Goal: Complete application form: Complete application form

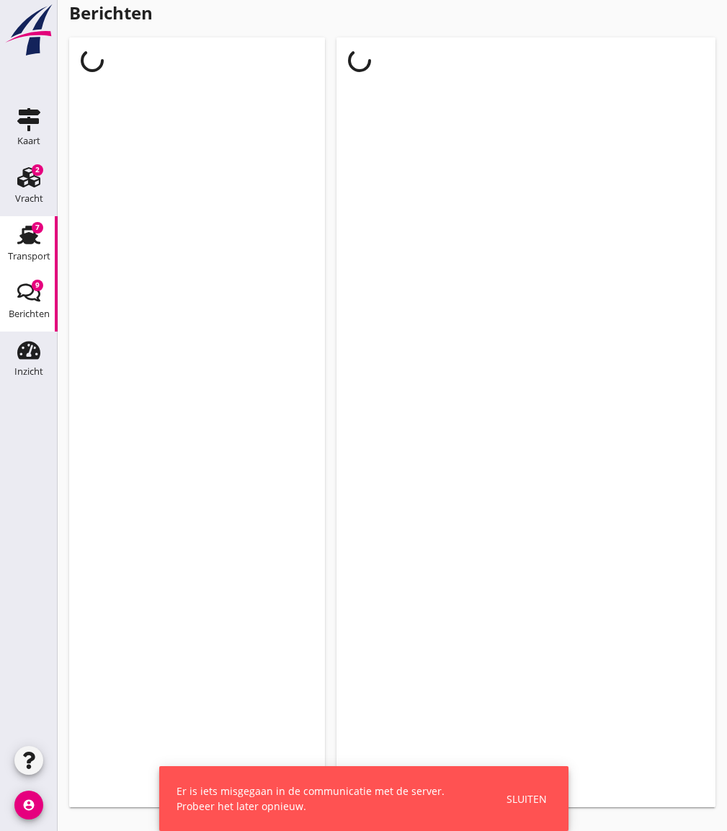
click at [29, 227] on use at bounding box center [28, 234] width 23 height 19
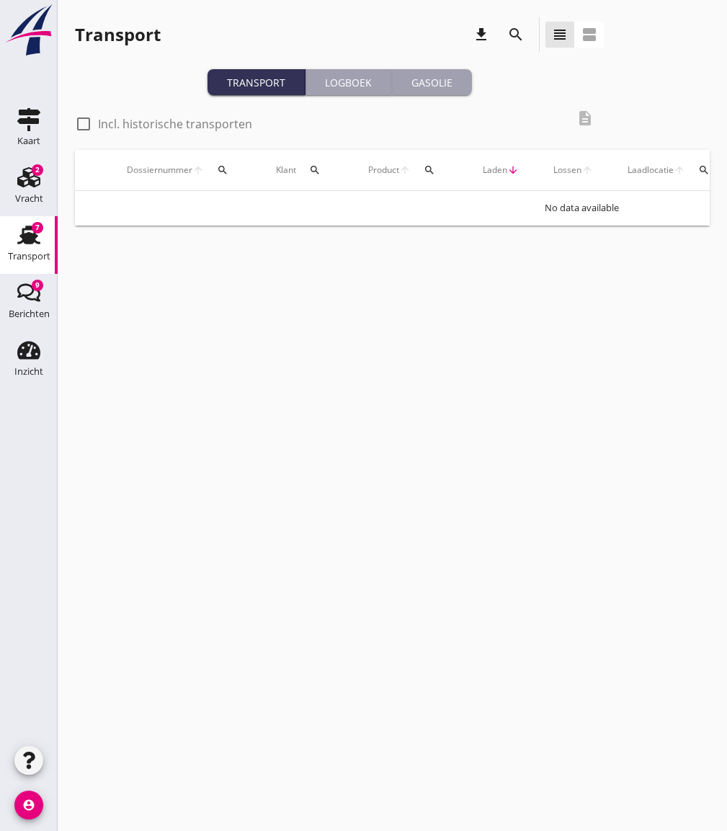
click at [444, 89] on div "Gasolie" at bounding box center [432, 82] width 68 height 15
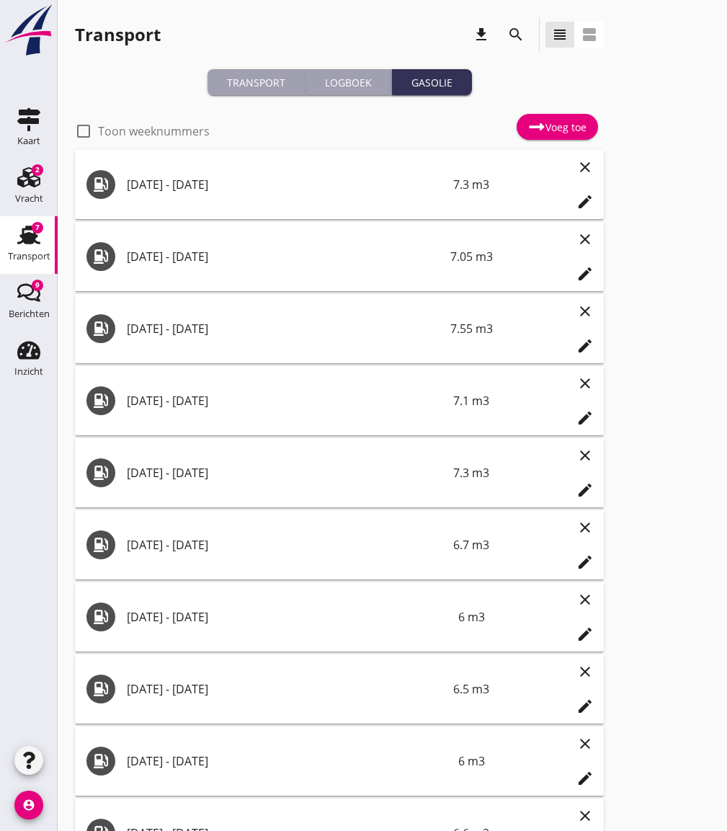
click at [551, 129] on div "Voeg toe" at bounding box center [557, 126] width 58 height 17
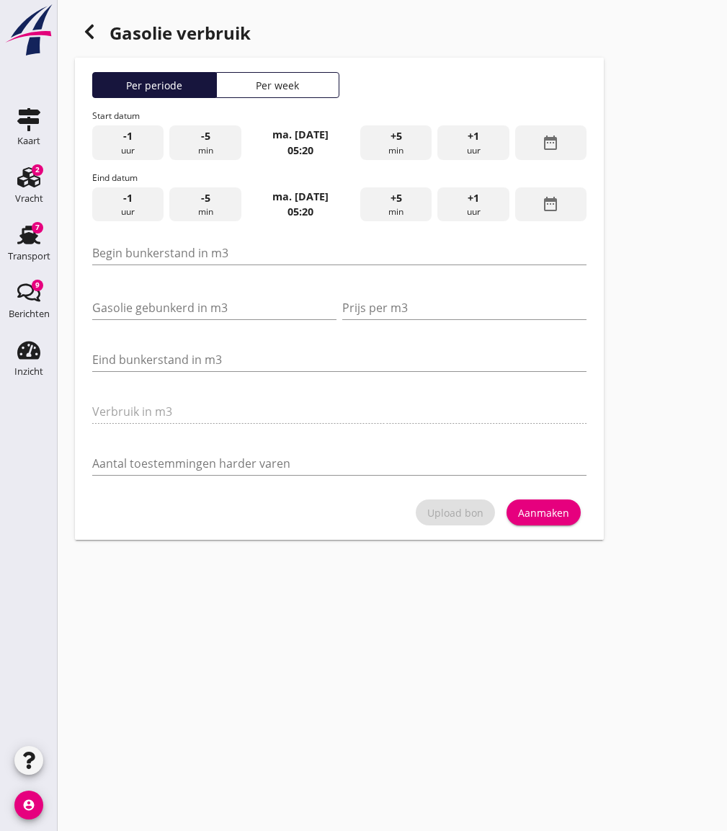
click at [283, 92] on div "Per week" at bounding box center [278, 85] width 111 height 15
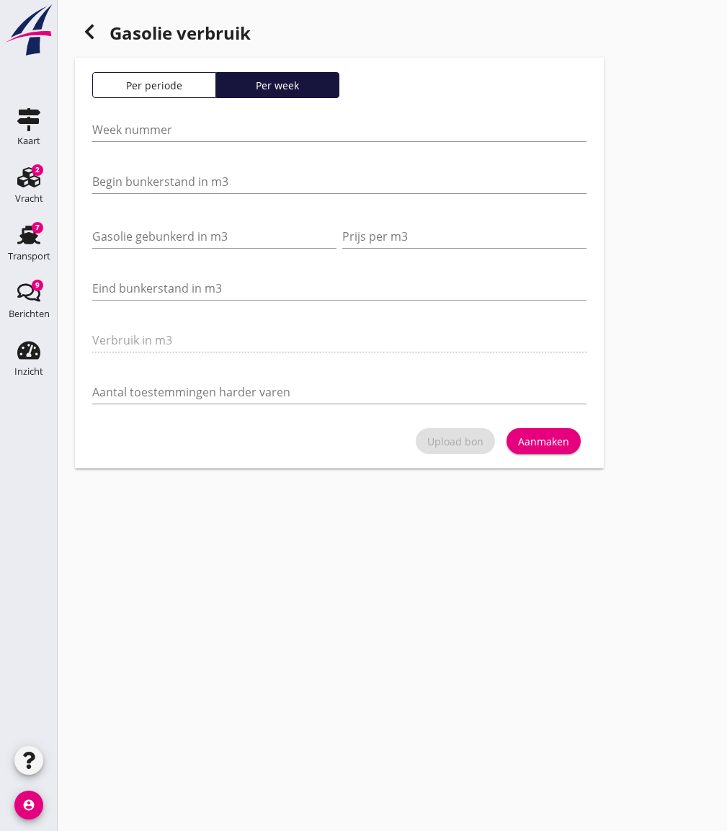
click at [198, 152] on div at bounding box center [339, 151] width 494 height 9
click at [192, 143] on div "Week nummer" at bounding box center [339, 136] width 494 height 37
click at [197, 128] on input "Week nummer" at bounding box center [339, 129] width 494 height 23
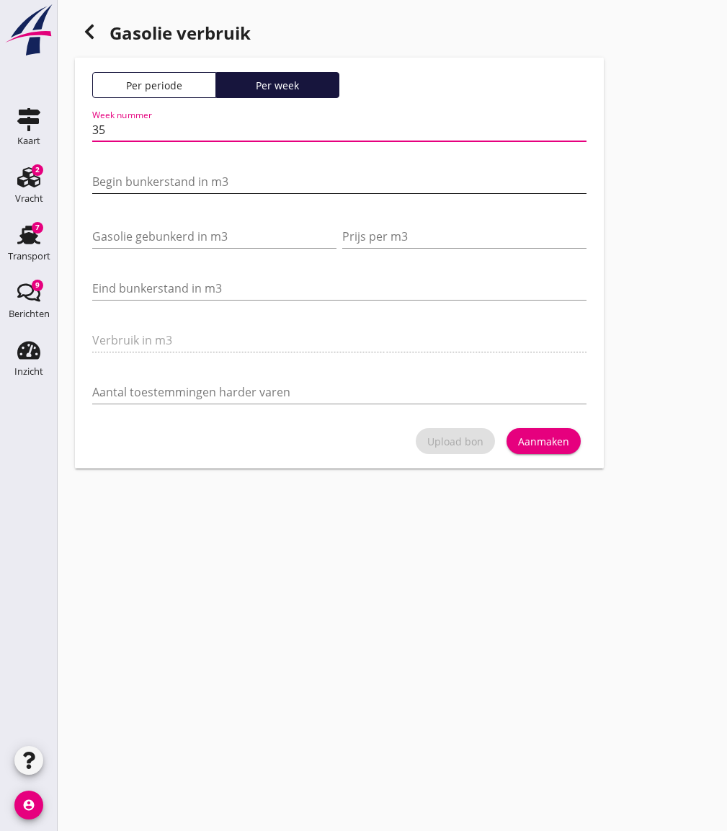
type input "35"
click at [208, 193] on div "Begin bunkerstand in m3" at bounding box center [339, 181] width 494 height 23
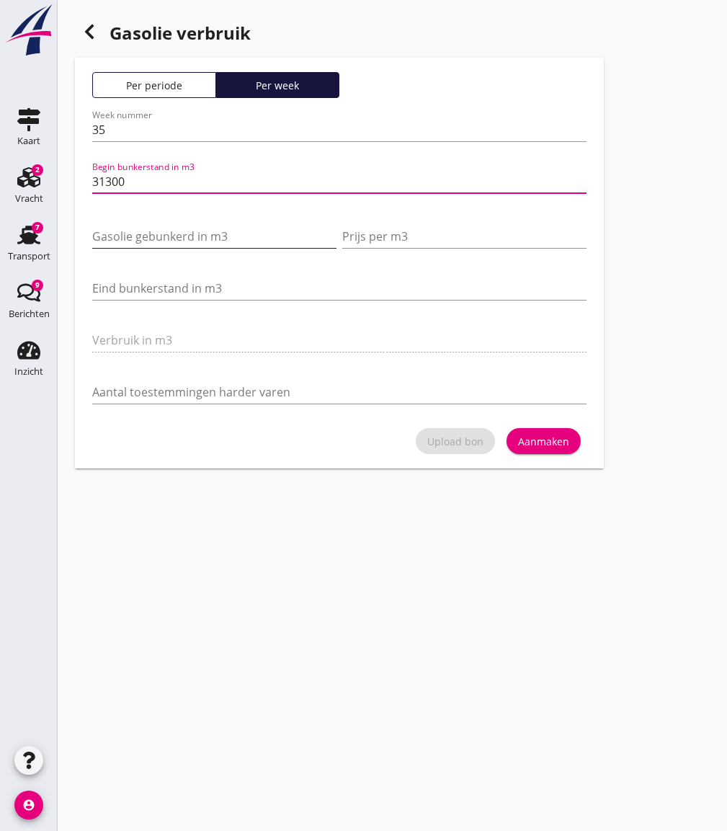
type input "31300"
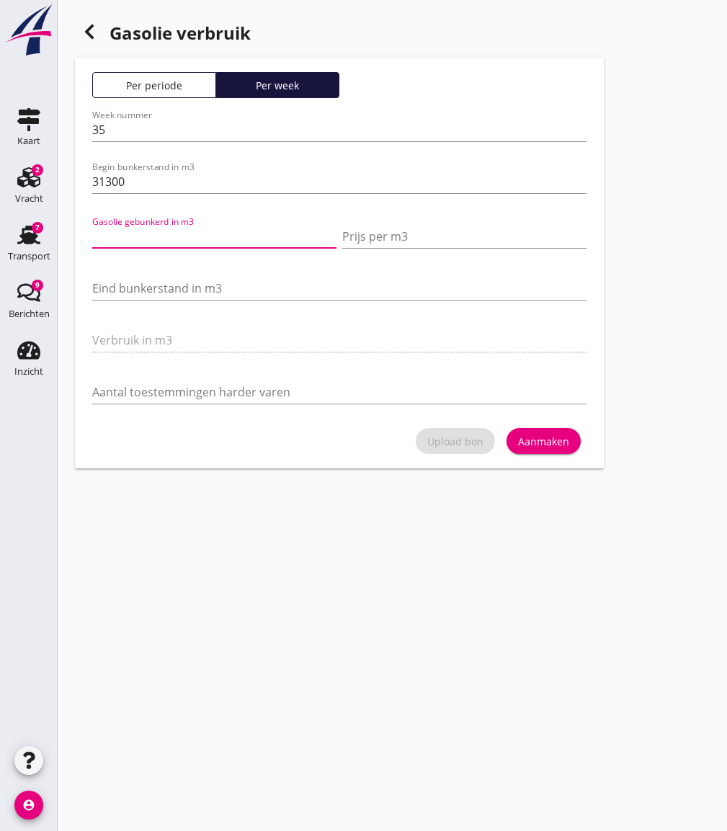
click at [228, 225] on input "Gasolie gebunkerd in m3" at bounding box center [214, 236] width 244 height 23
type input "0"
click at [207, 283] on input "Eind bunkerstand in m3" at bounding box center [339, 288] width 494 height 23
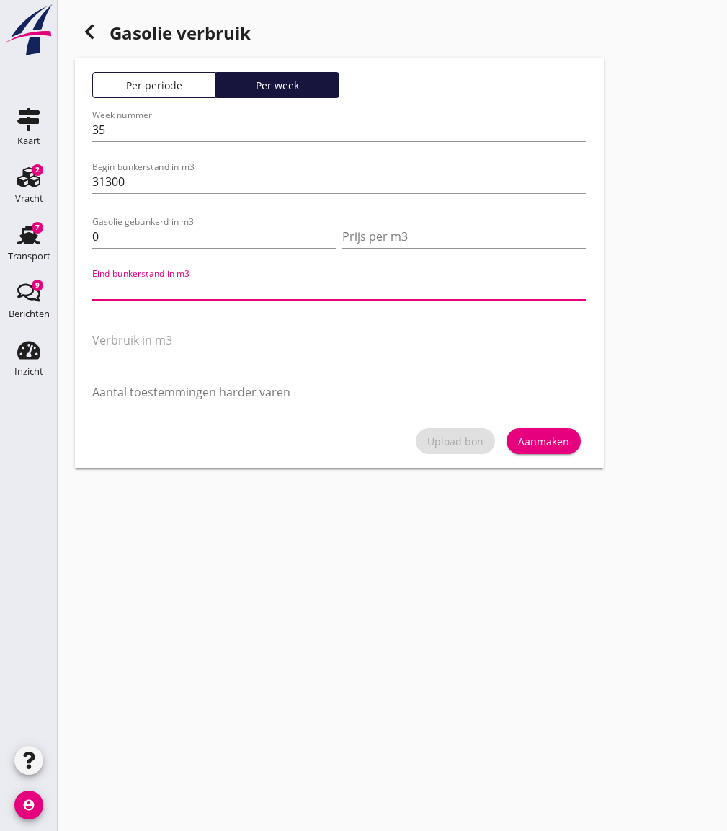
type input "31298"
type input "2"
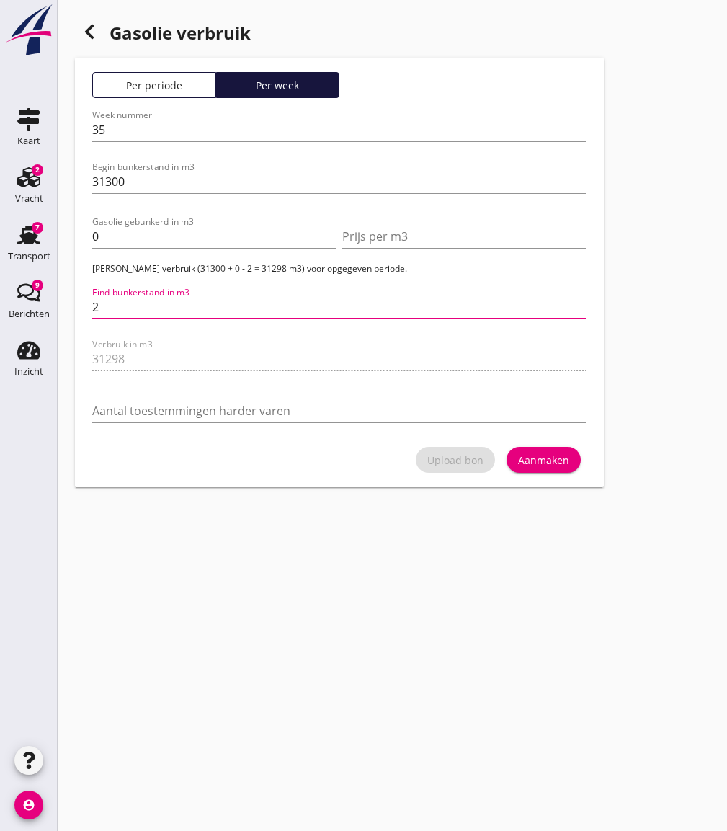
type input "31275"
type input "25"
type input "31049"
type input "251"
type input "28785"
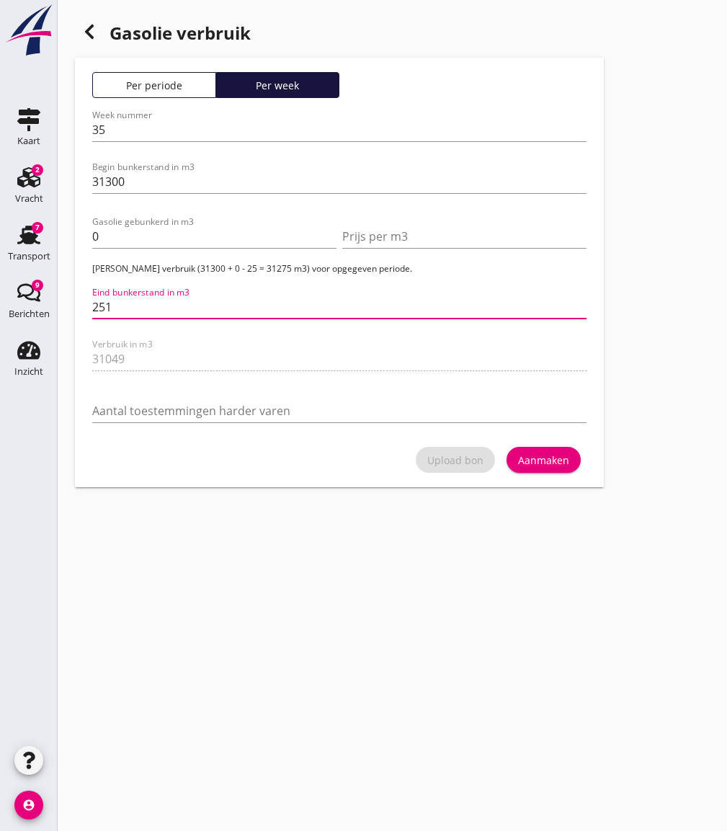
type input "2515"
type input "6150"
type input "25150"
click at [543, 466] on div "Aanmaken" at bounding box center [543, 459] width 51 height 15
click at [552, 455] on div "Aanmaken" at bounding box center [543, 459] width 51 height 15
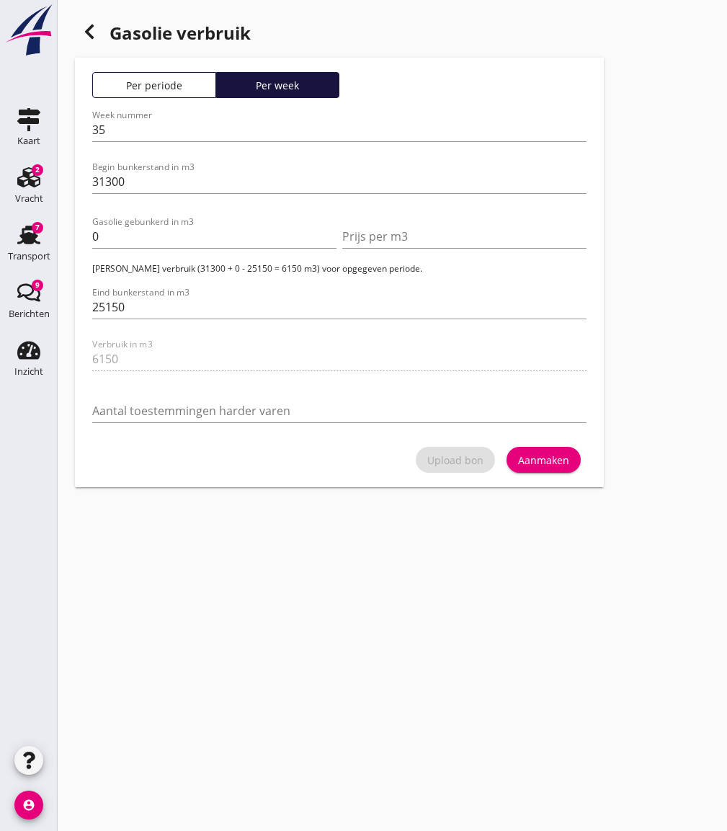
click at [271, 361] on div "Verbruik in m3 6150" at bounding box center [339, 362] width 494 height 46
click at [298, 295] on div "Eind bunkerstand in m3 25150" at bounding box center [339, 310] width 494 height 46
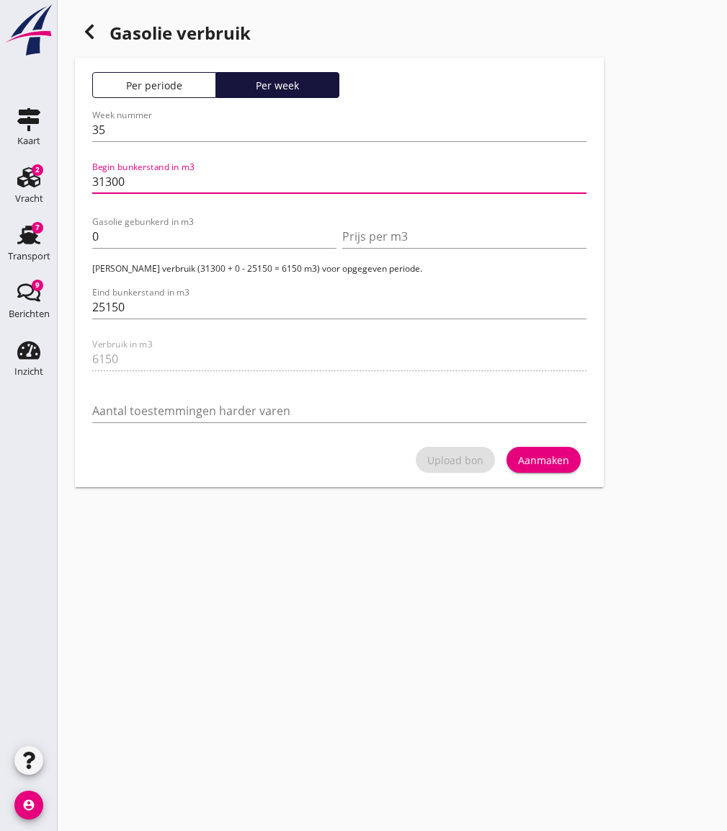
drag, startPoint x: 148, startPoint y: 183, endPoint x: 68, endPoint y: 207, distance: 82.7
click at [68, 207] on div "Gasolie verbruik Per periode Per week Week nummer 35 Begin bunkerstand in m3 31…" at bounding box center [392, 252] width 669 height 504
type input "31"
type input "31.3"
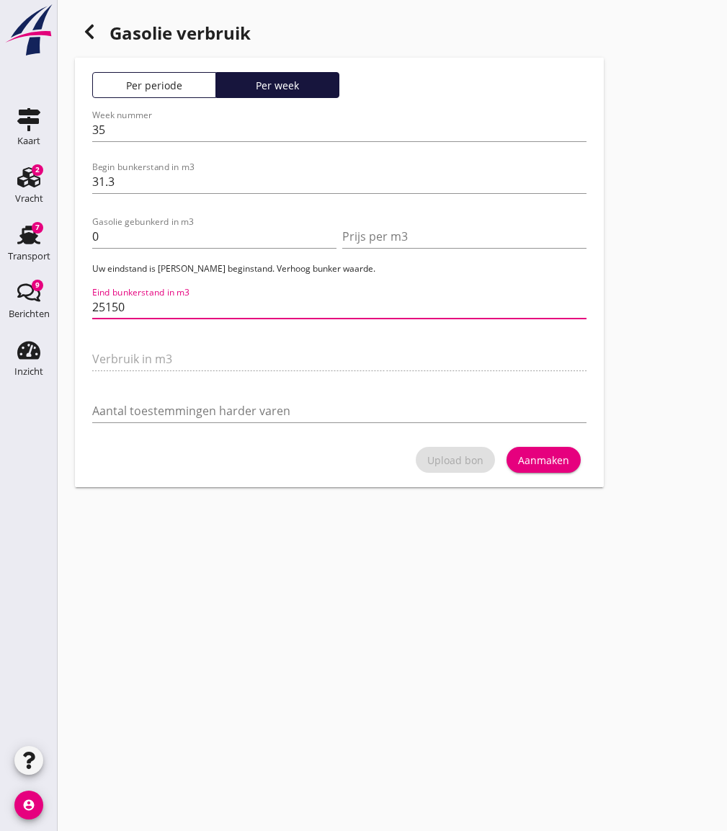
scroll to position [1, 0]
drag, startPoint x: 156, startPoint y: 308, endPoint x: 70, endPoint y: 331, distance: 89.3
click at [70, 331] on div "Gasolie verbruik Per periode Per week Week nummer 35 Begin bunkerstand in m3 31…" at bounding box center [392, 252] width 669 height 504
type input "29.3"
type input "2"
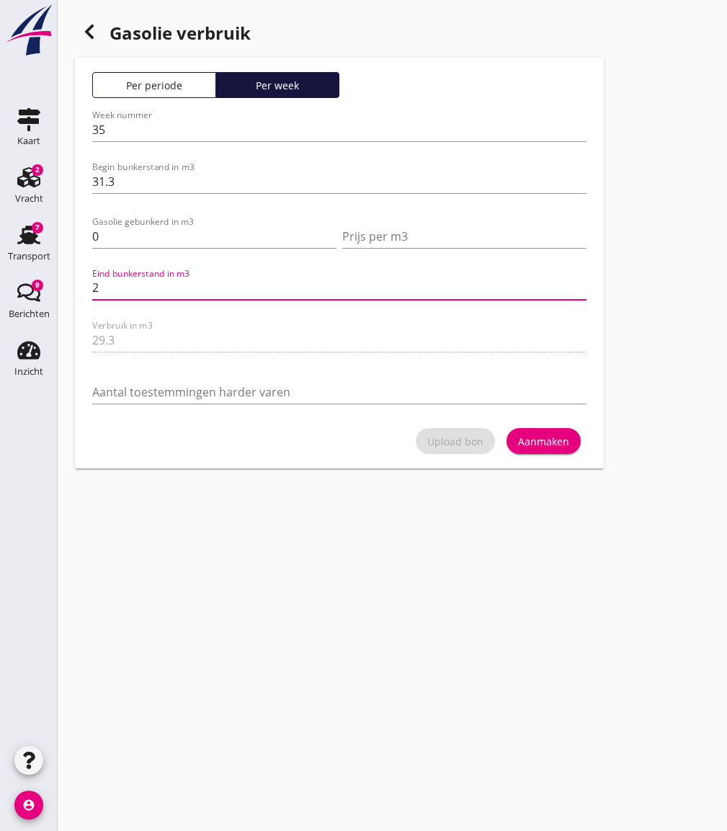
type input "6.3"
type input "25"
type input "6.2"
type input "25.1"
type input "6.15"
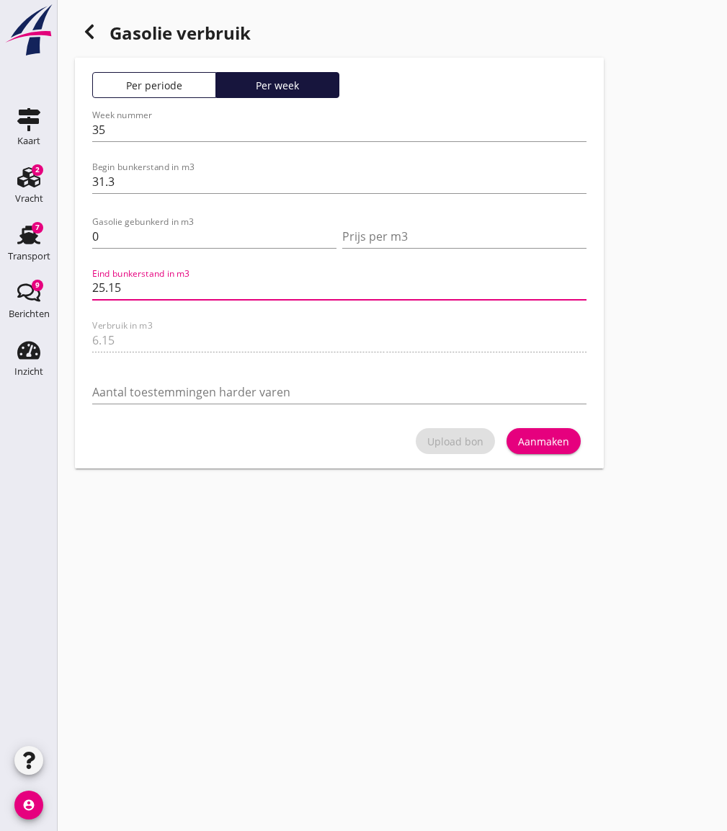
type input "25.15"
click at [556, 449] on button "Aanmaken" at bounding box center [543, 441] width 74 height 26
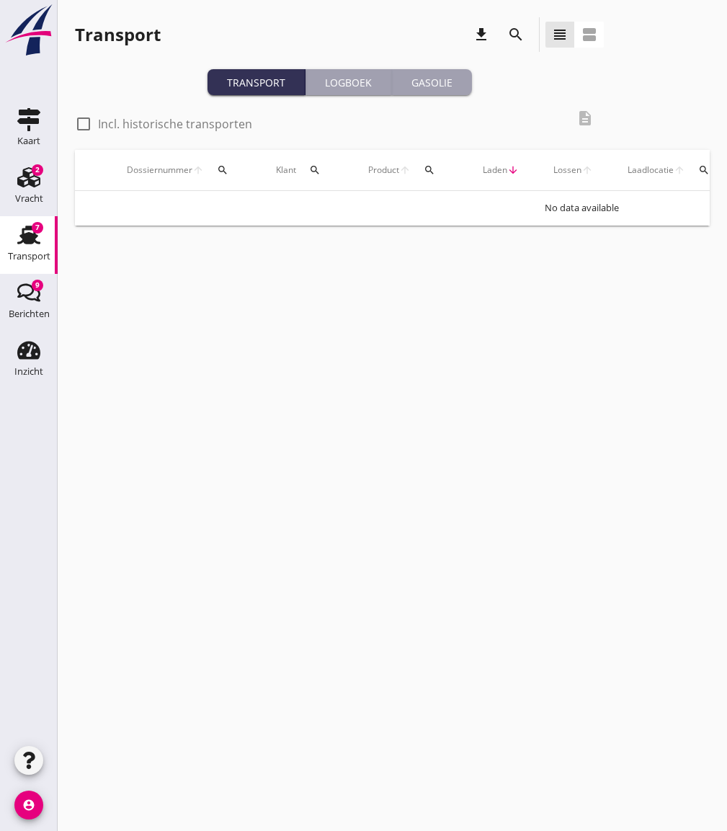
click at [436, 78] on div "Gasolie" at bounding box center [432, 82] width 68 height 15
